Goal: Task Accomplishment & Management: Complete application form

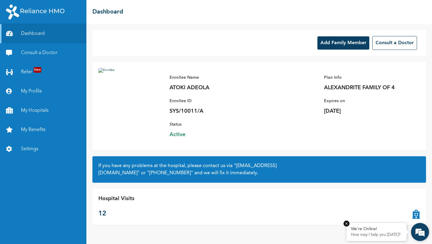
click at [385, 236] on p "How may I help you today?" at bounding box center [376, 234] width 51 height 5
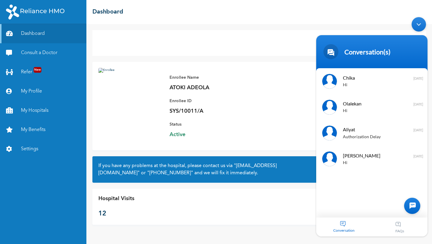
click at [412, 210] on div at bounding box center [412, 206] width 16 height 16
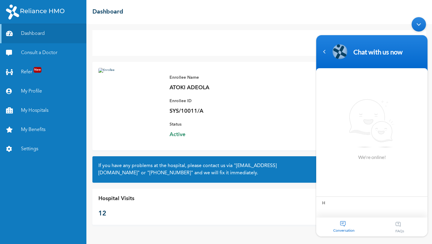
type textarea "Hi"
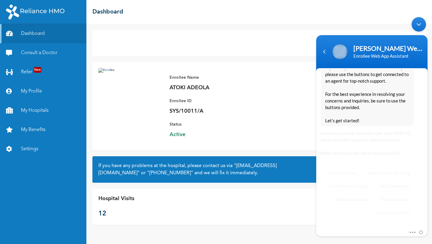
scroll to position [109, 0]
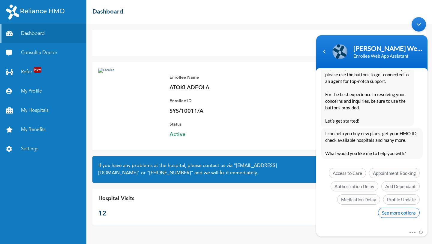
click at [383, 212] on span "See more options" at bounding box center [399, 212] width 42 height 10
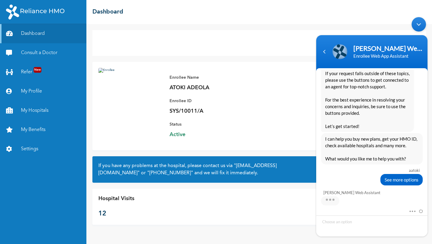
scroll to position [154, 0]
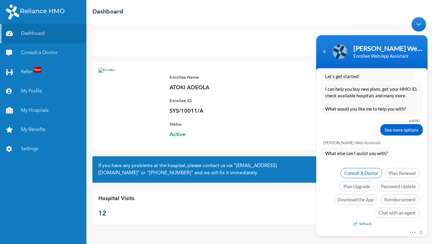
click at [363, 175] on span "Consult A Doctor" at bounding box center [362, 173] width 42 height 10
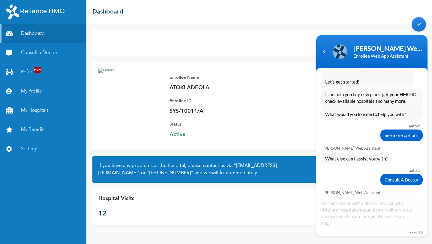
scroll to position [205, 0]
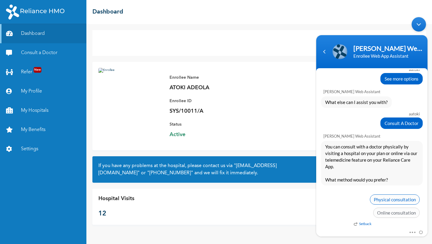
click at [404, 203] on span "Physical consultation" at bounding box center [395, 199] width 50 height 10
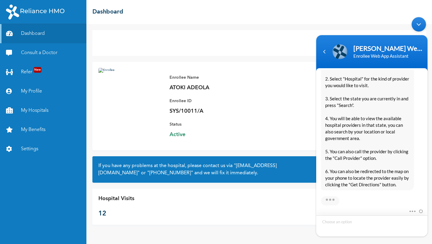
scroll to position [494, 0]
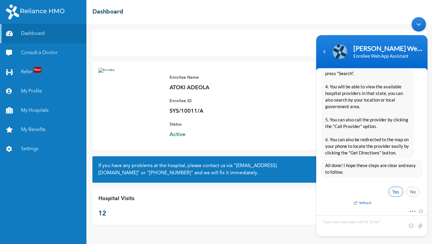
click at [395, 193] on span "Yes" at bounding box center [396, 191] width 15 height 10
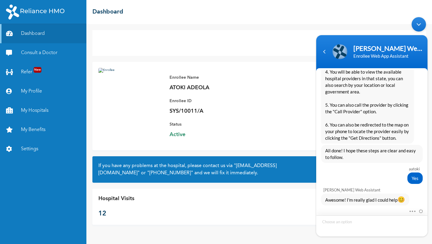
scroll to position [554, 0]
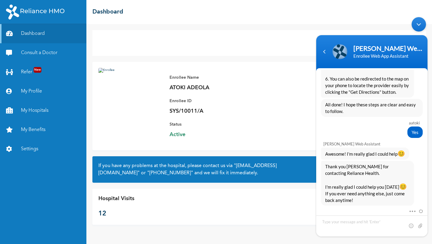
click at [417, 24] on div "Minimize live chat window" at bounding box center [419, 24] width 14 height 14
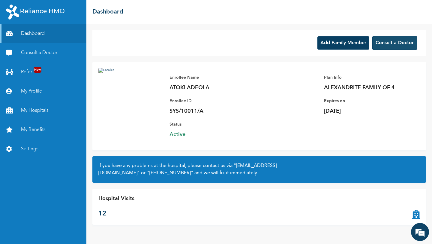
scroll to position [632, 0]
click at [389, 45] on button "Consult a Doctor" at bounding box center [395, 43] width 45 height 14
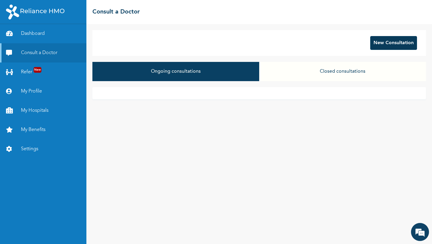
click at [416, 46] on button "New Consultation" at bounding box center [393, 43] width 47 height 14
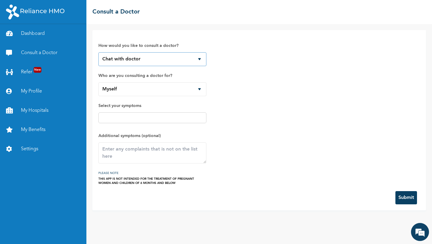
click at [200, 62] on select "Chat with doctor Phone Call" at bounding box center [152, 59] width 108 height 14
click at [98, 52] on select "Chat with doctor Phone Call" at bounding box center [152, 59] width 108 height 14
click at [198, 85] on select "Myself" at bounding box center [152, 89] width 108 height 14
click at [98, 82] on select "Myself" at bounding box center [152, 89] width 108 height 14
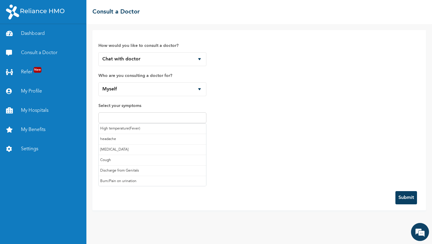
click at [167, 118] on input "text" at bounding box center [152, 117] width 104 height 7
click at [150, 118] on input "text" at bounding box center [152, 117] width 104 height 7
click at [233, 133] on div "How would you like to consult a doctor? Chat with doctor Phone Call Who are you…" at bounding box center [259, 110] width 322 height 149
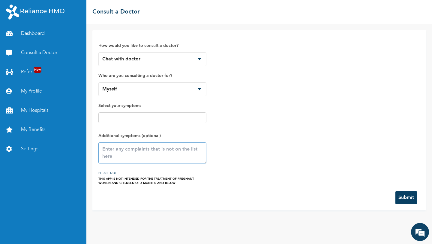
click at [152, 151] on textarea at bounding box center [152, 152] width 108 height 21
type textarea "I need to refill my BP medication"
click at [407, 202] on button "Submit" at bounding box center [407, 197] width 22 height 13
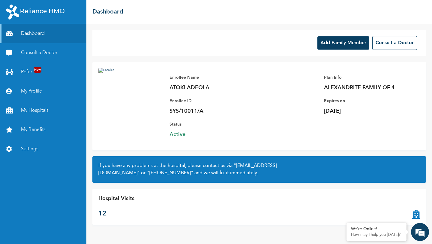
click at [351, 45] on button "Add Family Member" at bounding box center [344, 42] width 52 height 13
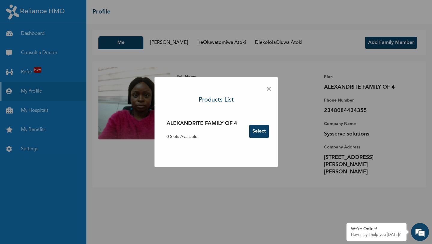
click at [262, 133] on button "Select" at bounding box center [259, 131] width 20 height 13
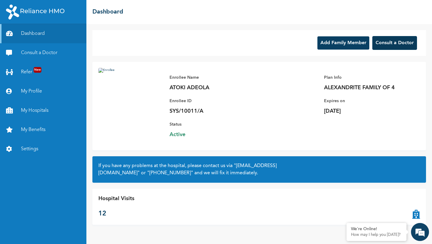
click at [397, 40] on button "Consult a Doctor" at bounding box center [395, 43] width 45 height 14
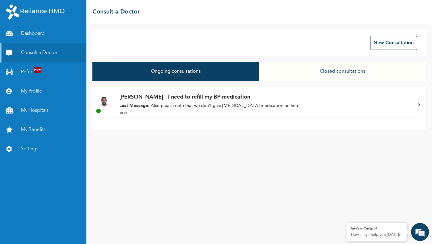
click at [376, 108] on p "Last Message: Also please note that we don't give antihypertensive medication o…" at bounding box center [265, 106] width 293 height 7
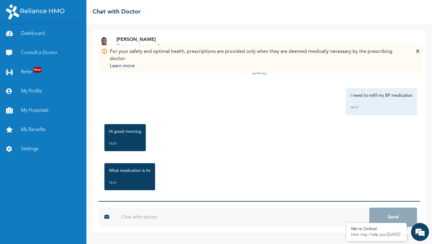
click at [418, 52] on div "X" at bounding box center [417, 59] width 3 height 22
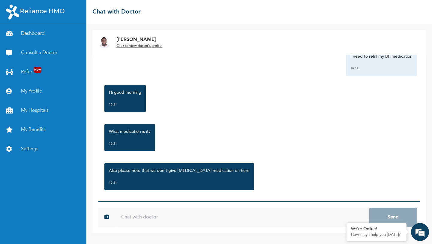
scroll to position [45, 0]
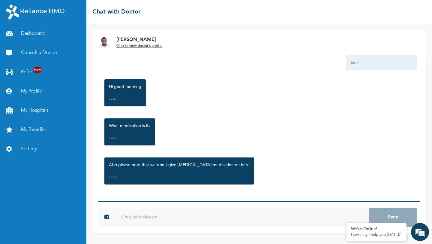
click at [255, 220] on input "text" at bounding box center [242, 216] width 254 height 19
click at [28, 90] on link "My Profile" at bounding box center [43, 91] width 86 height 19
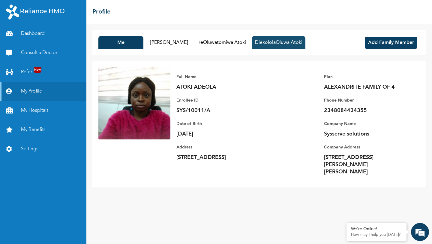
click at [273, 49] on button "DiekololaOluwa Atoki" at bounding box center [278, 42] width 53 height 13
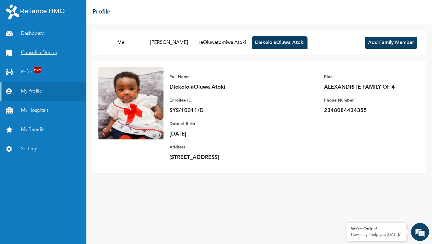
click at [30, 51] on link "Consult a Doctor" at bounding box center [43, 52] width 86 height 19
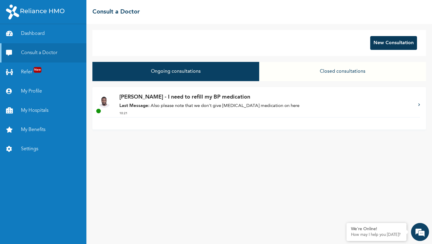
click at [385, 47] on button "New Consultation" at bounding box center [393, 43] width 47 height 14
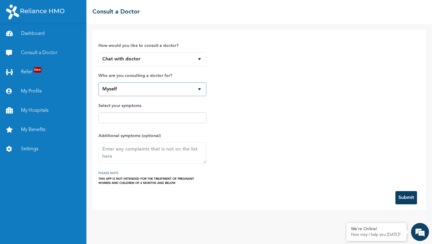
click at [193, 87] on select "Myself DiekololaOluwa Atoki IreOluwatomiwa Atoki Olayinka Atoki" at bounding box center [152, 89] width 108 height 14
select select "74579"
click at [98, 82] on select "Myself DiekololaOluwa Atoki IreOluwatomiwa Atoki Olayinka Atoki" at bounding box center [152, 89] width 108 height 14
click at [183, 113] on div at bounding box center [152, 117] width 108 height 11
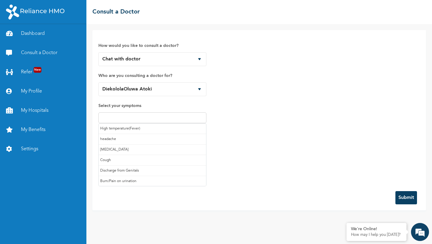
click at [183, 115] on input "text" at bounding box center [152, 117] width 104 height 7
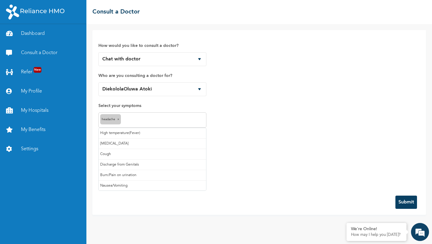
click at [154, 121] on input "text" at bounding box center [163, 119] width 82 height 7
click at [171, 120] on input "text" at bounding box center [185, 119] width 40 height 7
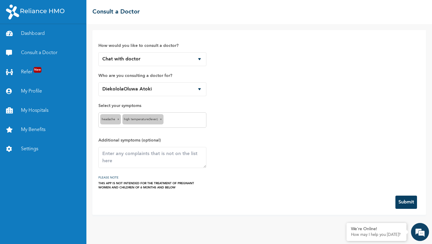
click at [228, 127] on div "How would you like to consult a doctor? Chat with doctor Phone Call Who are you…" at bounding box center [259, 112] width 322 height 153
click at [134, 155] on textarea at bounding box center [152, 157] width 108 height 21
type textarea "Unwillingness to eat"
click at [405, 201] on button "Submit" at bounding box center [407, 201] width 22 height 13
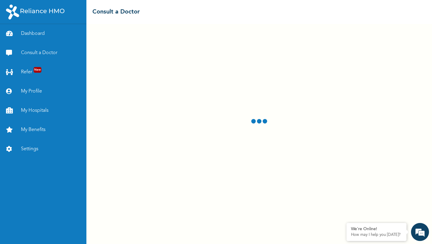
select select "74579"
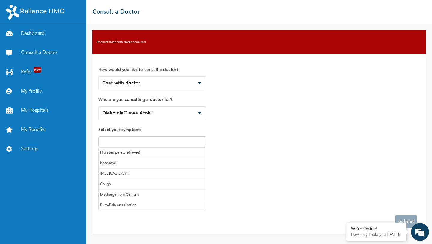
click at [176, 144] on input "text" at bounding box center [152, 141] width 104 height 7
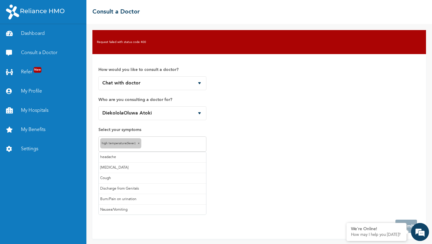
click at [170, 147] on div "High temperature(Fever) ×" at bounding box center [152, 143] width 108 height 15
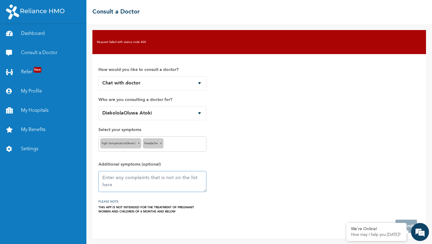
click at [160, 187] on textarea at bounding box center [152, 181] width 108 height 21
type textarea "loss of appetite"
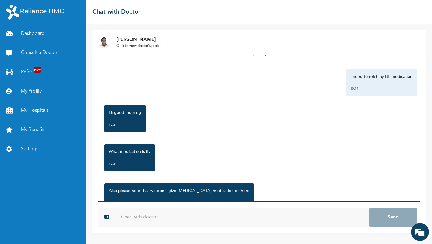
scroll to position [45, 0]
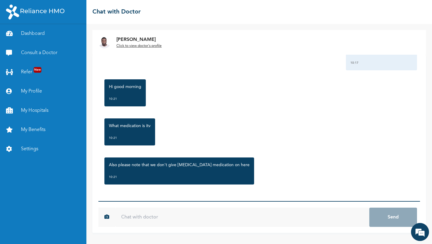
click at [255, 216] on input "text" at bounding box center [242, 216] width 254 height 19
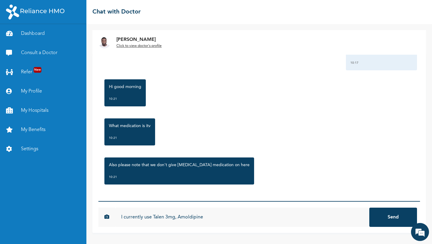
click at [187, 217] on input "I currently use Talen 3mg, Amoldipine" at bounding box center [242, 216] width 254 height 19
click at [228, 222] on input "I currently use Talen 3mg, [MEDICAL_DATA]" at bounding box center [242, 216] width 254 height 19
click at [221, 217] on input "I currently use Talen 3mg, [MEDICAL_DATA] e1" at bounding box center [242, 216] width 254 height 19
type input "I currently use Talen 3mg, [MEDICAL_DATA] 10mg and [MEDICAL_DATA] 25mg"
click at [393, 215] on button "Send" at bounding box center [394, 216] width 48 height 19
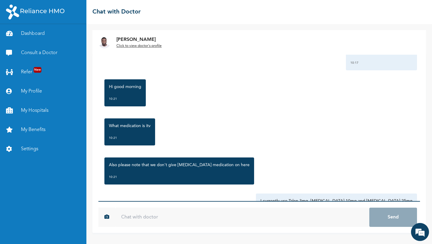
scroll to position [78, 0]
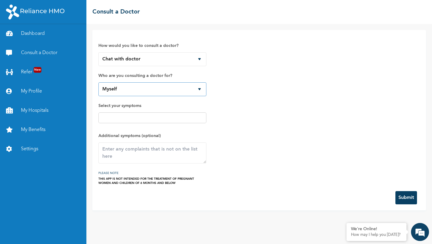
click at [161, 93] on select "Myself DiekololaOluwa [PERSON_NAME] [PERSON_NAME]" at bounding box center [152, 89] width 108 height 14
select select "74579"
click at [98, 82] on select "Myself DiekololaOluwa [PERSON_NAME] [PERSON_NAME]" at bounding box center [152, 89] width 108 height 14
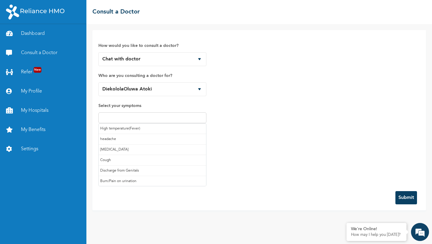
click at [156, 115] on input "text" at bounding box center [152, 117] width 104 height 7
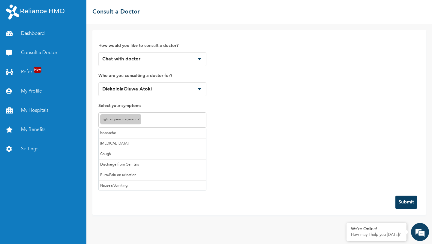
click at [154, 121] on input "text" at bounding box center [174, 119] width 62 height 7
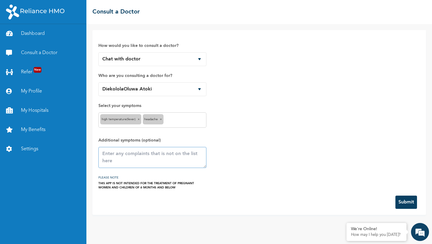
click at [149, 156] on textarea at bounding box center [152, 157] width 108 height 21
type textarea "loss of appetite"
click at [400, 209] on div "How would you like to consult a doctor? Chat with doctor Phone Call Who are you…" at bounding box center [259, 122] width 334 height 185
click at [400, 208] on button "Submit" at bounding box center [407, 201] width 22 height 13
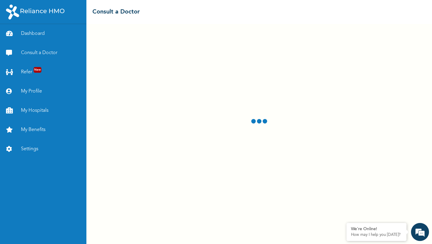
select select "74579"
